Goal: Information Seeking & Learning: Learn about a topic

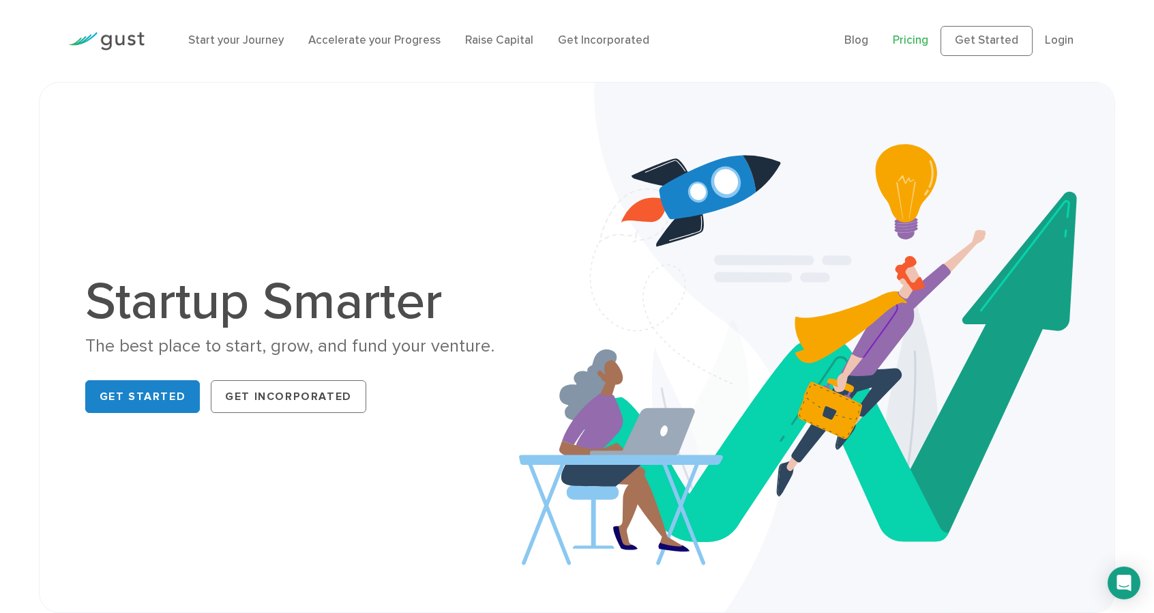
click at [893, 43] on link "Pricing" at bounding box center [910, 40] width 35 height 14
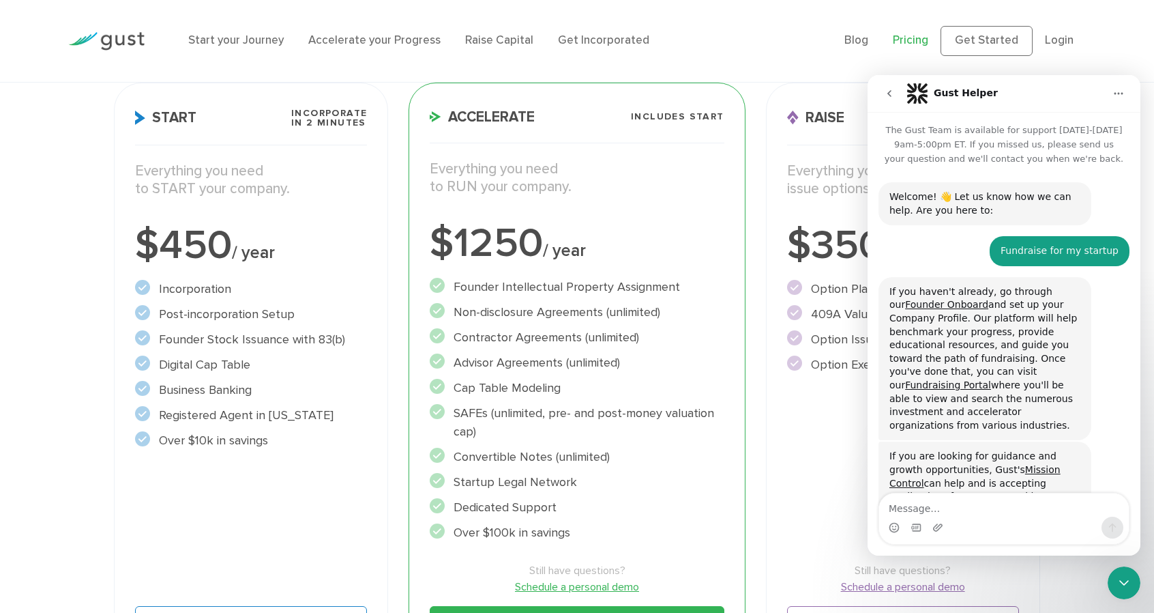
scroll to position [46, 0]
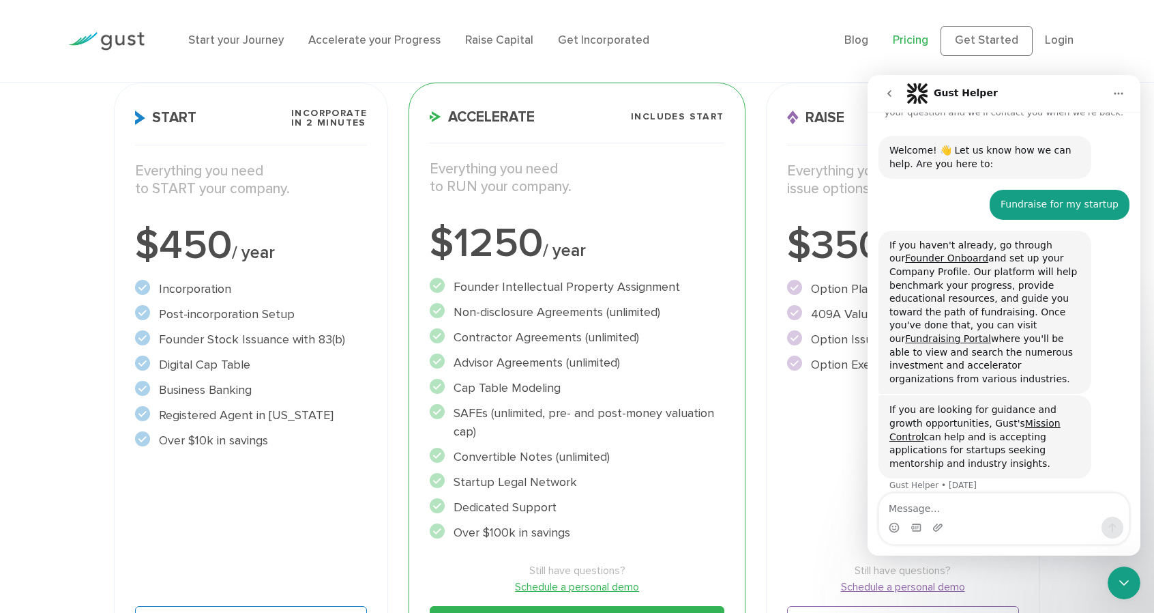
click at [1120, 91] on icon "Home" at bounding box center [1119, 93] width 11 height 11
click at [883, 91] on button "go back" at bounding box center [890, 94] width 26 height 26
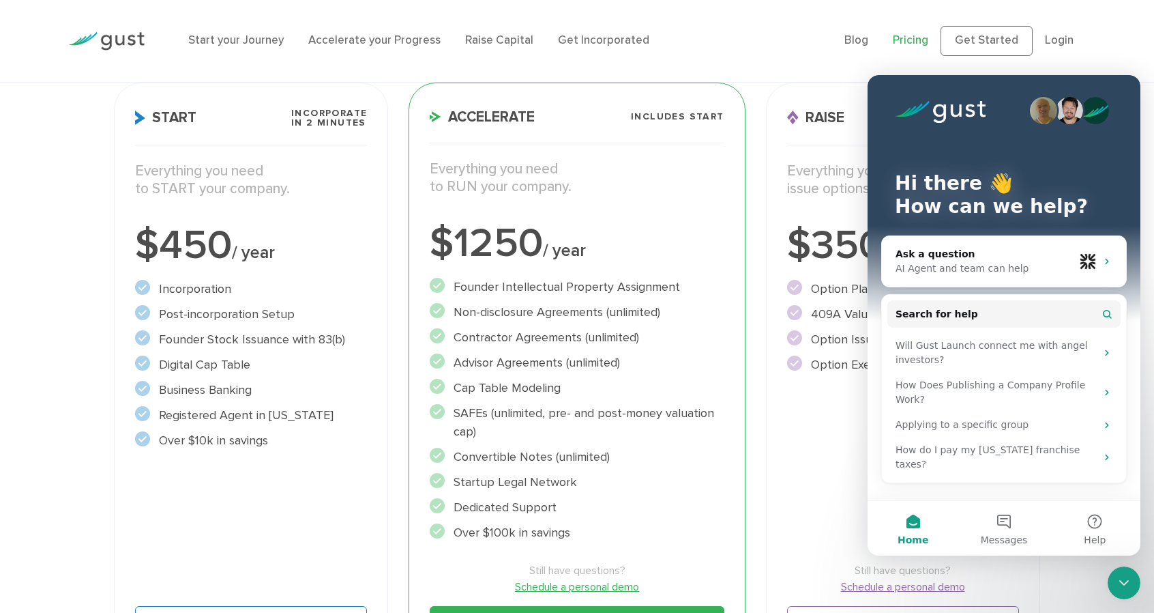
click at [854, 118] on div "Raise Includes START and ACCELERATE Everything you need to issue options. $3500…" at bounding box center [903, 375] width 274 height 584
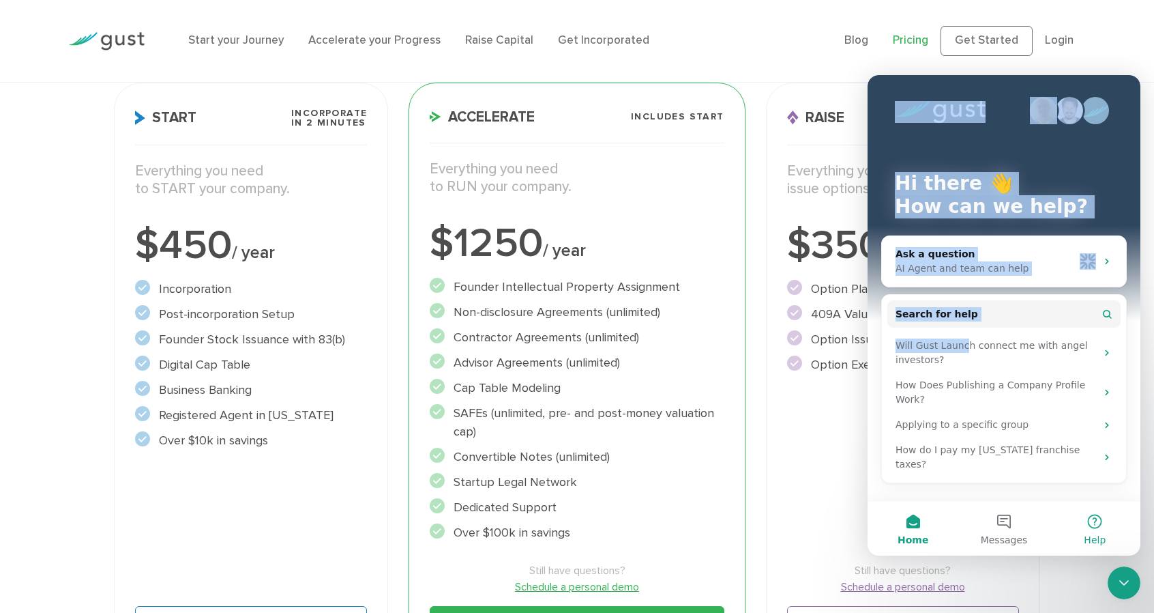
drag, startPoint x: 893, startPoint y: 85, endPoint x: 1129, endPoint y: 553, distance: 524.8
click at [996, 378] on div "Hi there 👋 How can we help? Ask a question AI Agent and team can help Search fo…" at bounding box center [1004, 287] width 273 height 425
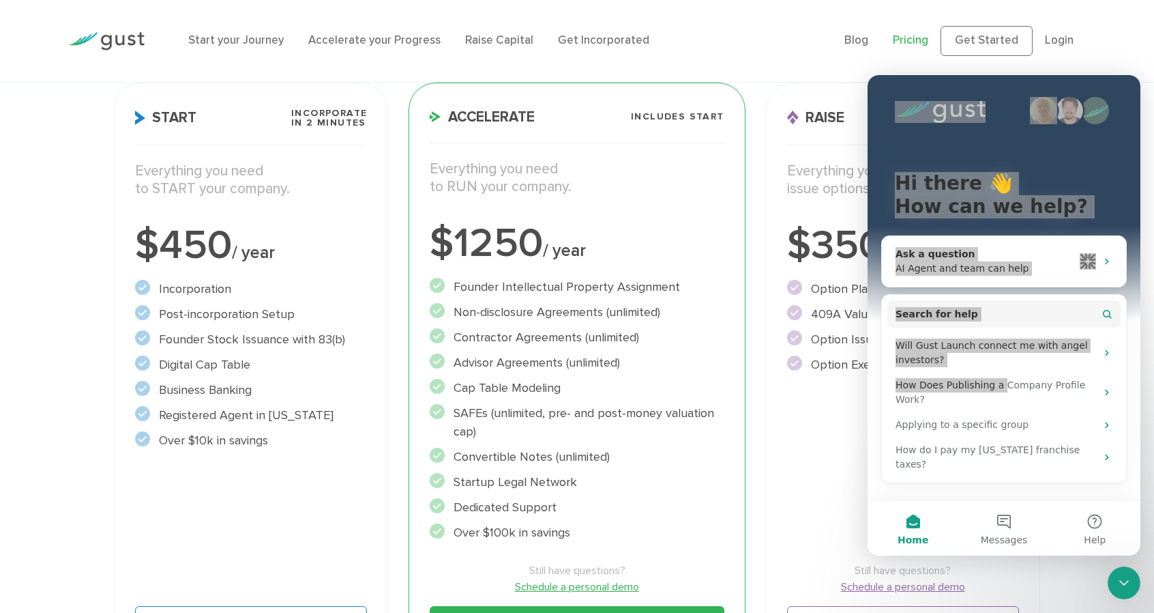
click at [1135, 598] on div at bounding box center [1124, 582] width 33 height 33
click at [1126, 581] on icon "Close Intercom Messenger" at bounding box center [1124, 583] width 16 height 16
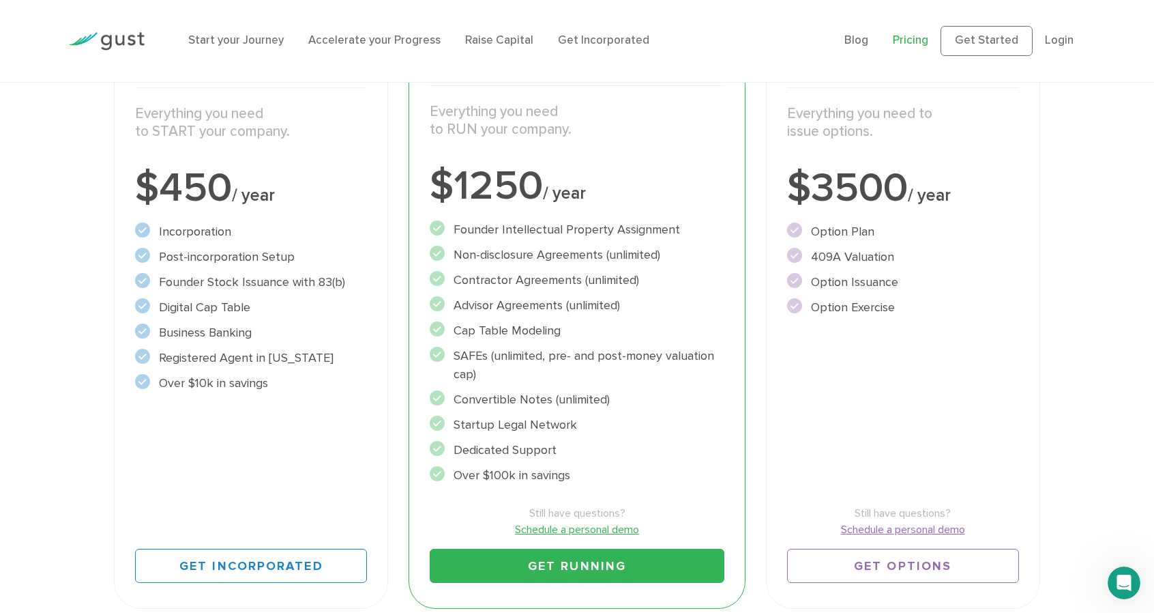
scroll to position [273, 0]
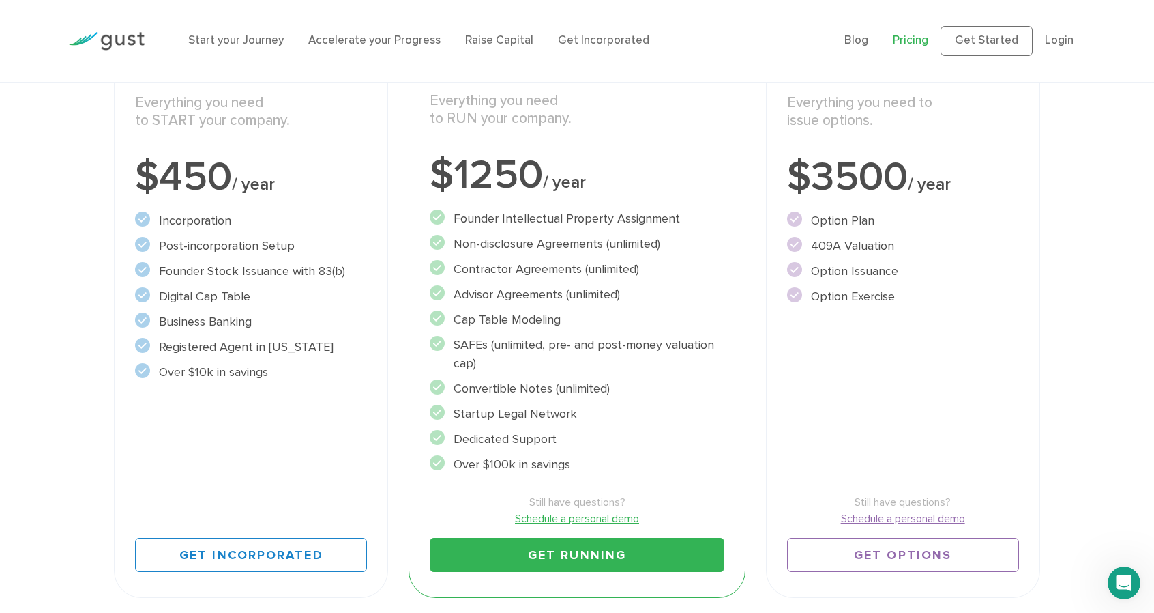
drag, startPoint x: 456, startPoint y: 295, endPoint x: 689, endPoint y: 441, distance: 275.6
click at [689, 441] on ul "Founder Intellectual Property Assignment" at bounding box center [577, 341] width 294 height 264
click at [689, 423] on li "Startup Legal Network" at bounding box center [577, 414] width 294 height 18
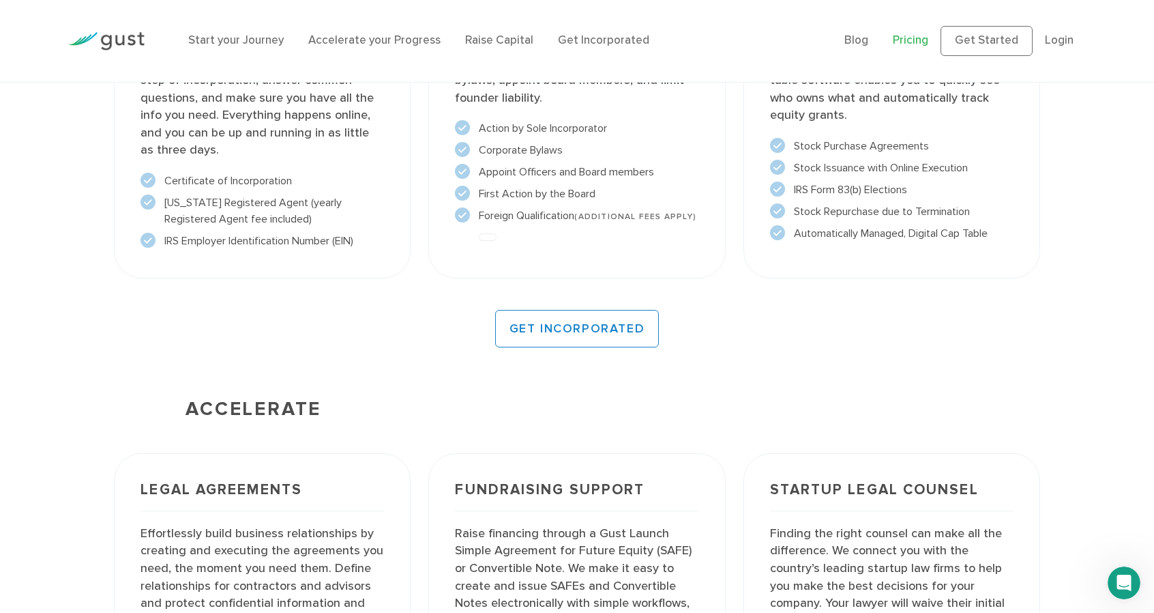
scroll to position [1228, 0]
